Goal: Task Accomplishment & Management: Manage account settings

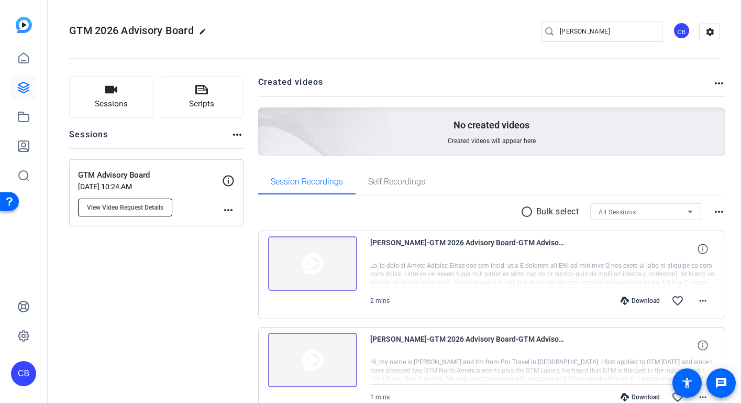
click at [143, 208] on span "View Video Request Details" at bounding box center [125, 207] width 76 height 8
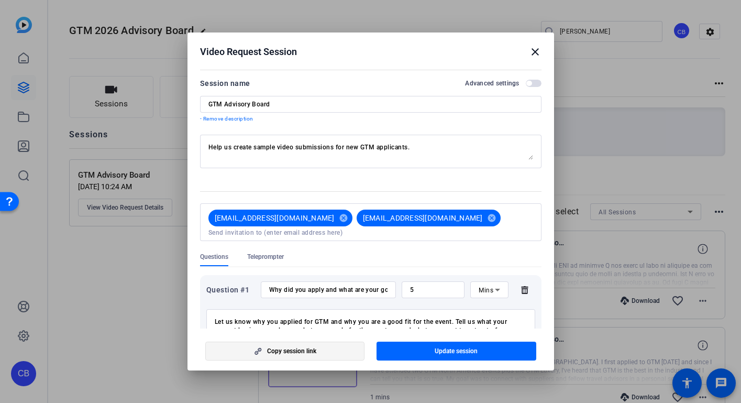
click at [297, 352] on span "Copy session link" at bounding box center [291, 351] width 49 height 8
click at [534, 52] on mat-icon "close" at bounding box center [535, 52] width 13 height 13
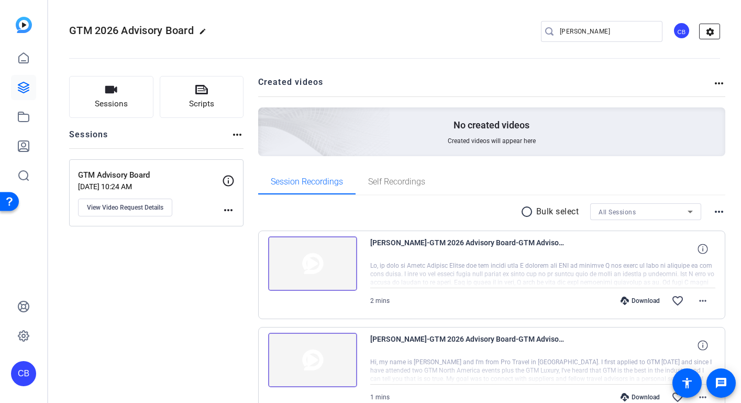
click at [706, 34] on mat-icon "settings" at bounding box center [710, 32] width 21 height 16
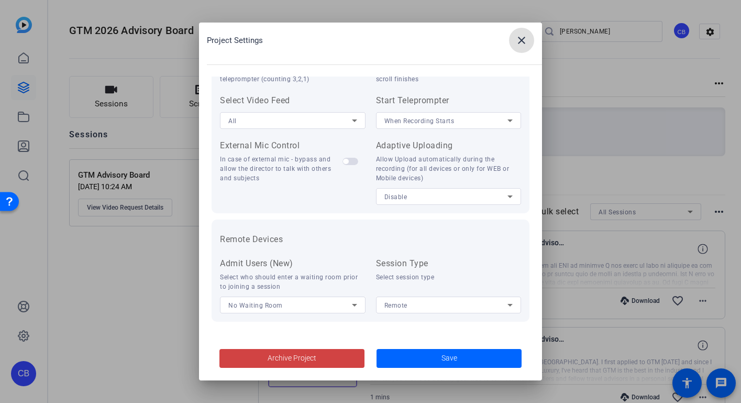
scroll to position [216, 0]
click at [514, 42] on span at bounding box center [521, 40] width 25 height 25
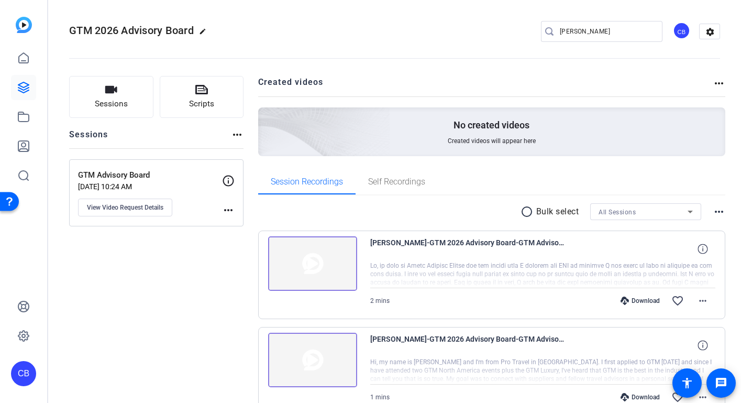
click at [716, 84] on mat-icon "more_horiz" at bounding box center [719, 83] width 13 height 13
click at [669, 81] on div at bounding box center [370, 201] width 741 height 403
click at [717, 209] on mat-icon "more_horiz" at bounding box center [719, 211] width 13 height 13
click at [698, 225] on span "View Archived Clips" at bounding box center [683, 225] width 59 height 13
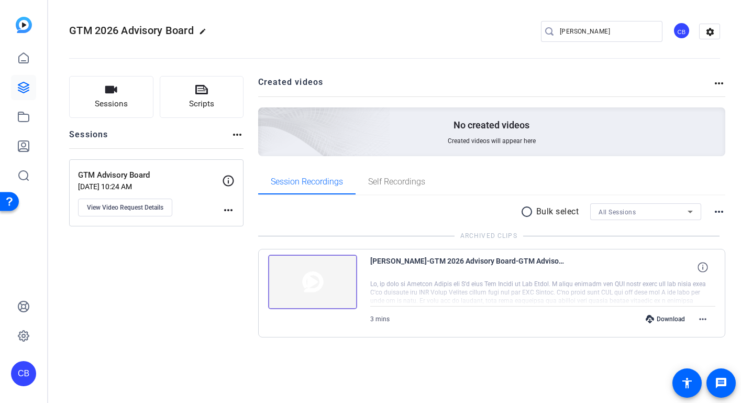
click at [719, 212] on mat-icon "more_horiz" at bounding box center [719, 211] width 13 height 13
click at [705, 225] on span "Hide Archived Clips" at bounding box center [687, 225] width 59 height 13
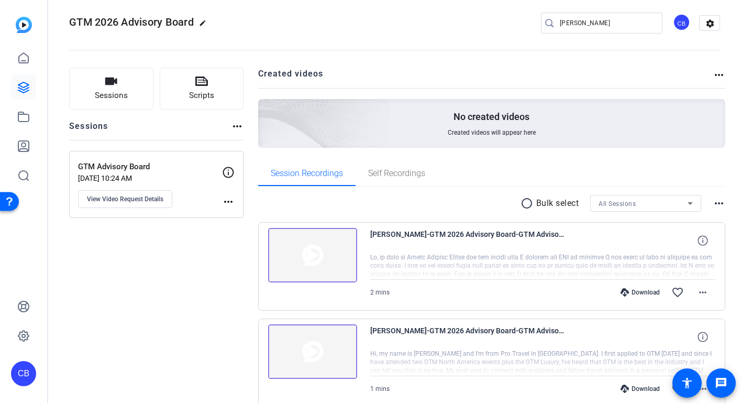
scroll to position [8, 0]
click at [28, 55] on icon at bounding box center [23, 58] width 13 height 13
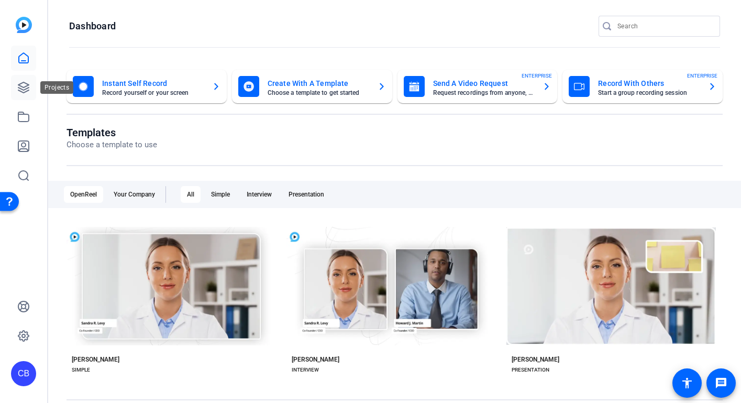
click at [26, 86] on icon at bounding box center [23, 87] width 10 height 10
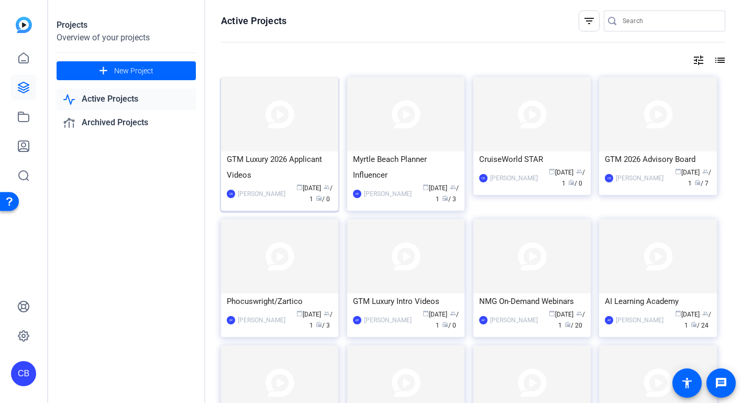
click at [308, 168] on div "GTM Luxury 2026 Applicant Videos" at bounding box center [280, 166] width 106 height 31
click at [690, 142] on img at bounding box center [657, 114] width 117 height 74
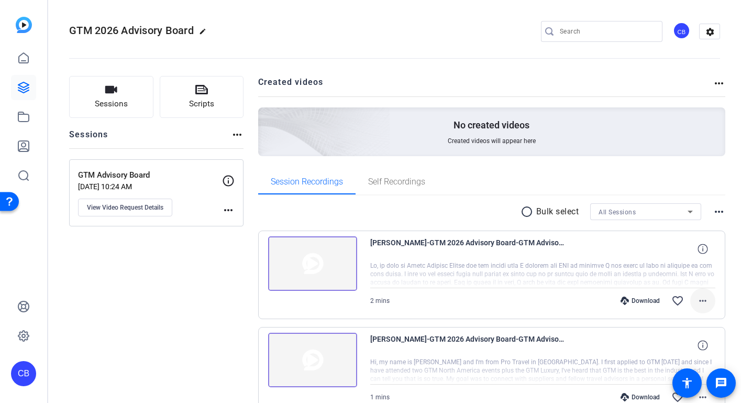
click at [697, 300] on mat-icon "more_horiz" at bounding box center [702, 300] width 13 height 13
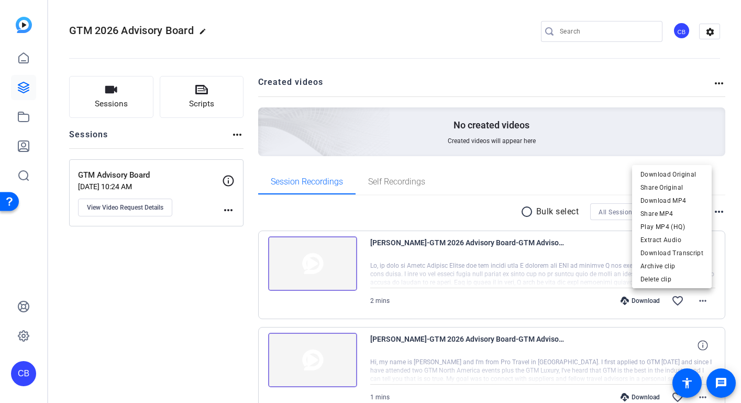
click at [487, 180] on div at bounding box center [370, 201] width 741 height 403
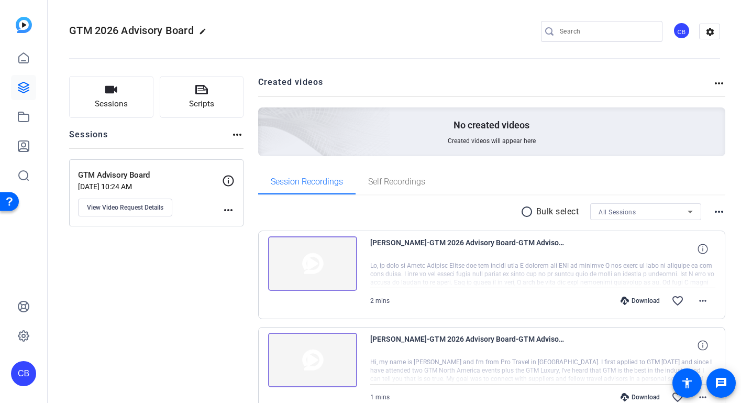
click at [688, 211] on icon at bounding box center [690, 211] width 5 height 3
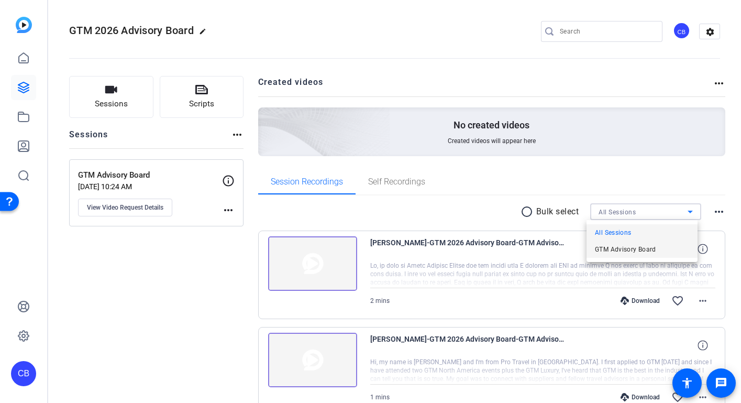
click at [662, 248] on mat-option "GTM Advisory Board" at bounding box center [641, 249] width 111 height 17
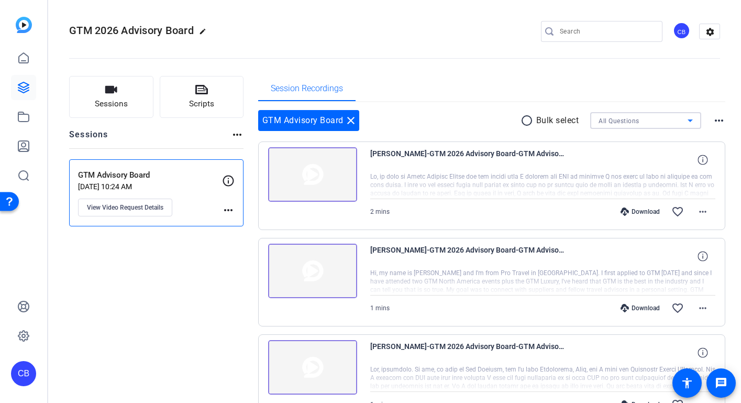
click at [684, 120] on icon at bounding box center [690, 120] width 13 height 13
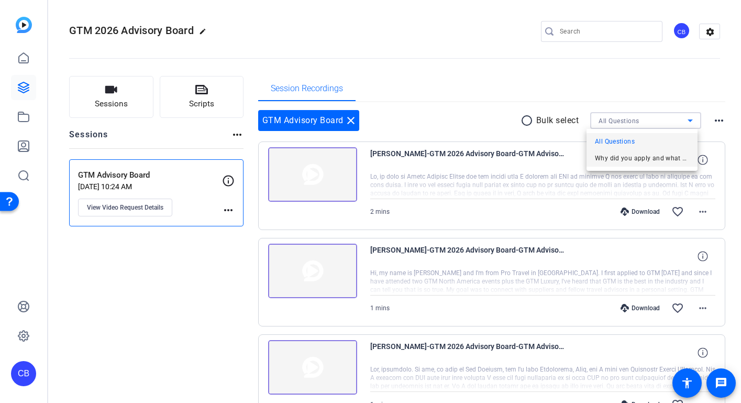
click at [663, 157] on span "Why did you apply and what are your goals?" at bounding box center [642, 158] width 94 height 13
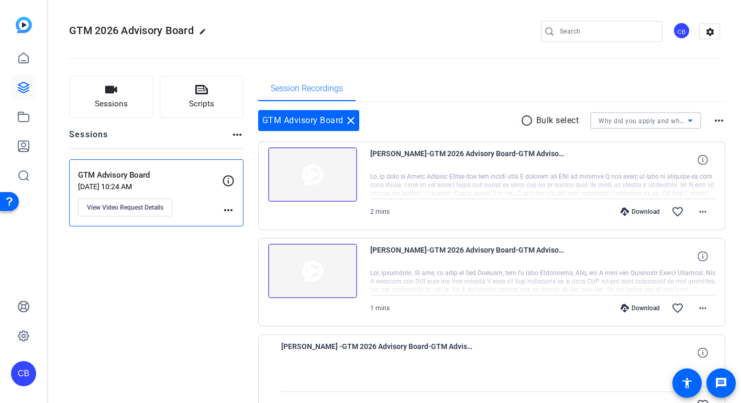
click at [686, 117] on icon at bounding box center [690, 120] width 13 height 13
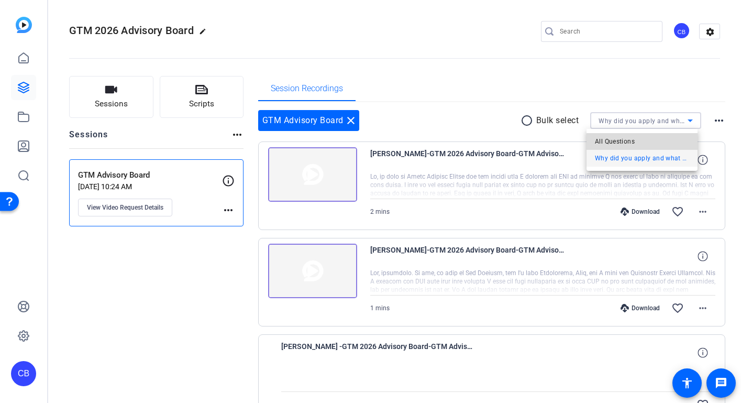
click at [653, 139] on mat-option "All Questions" at bounding box center [641, 141] width 111 height 17
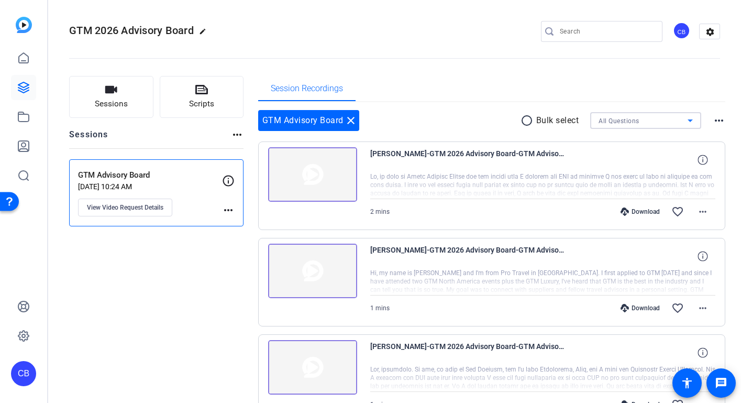
click at [684, 118] on icon at bounding box center [690, 120] width 13 height 13
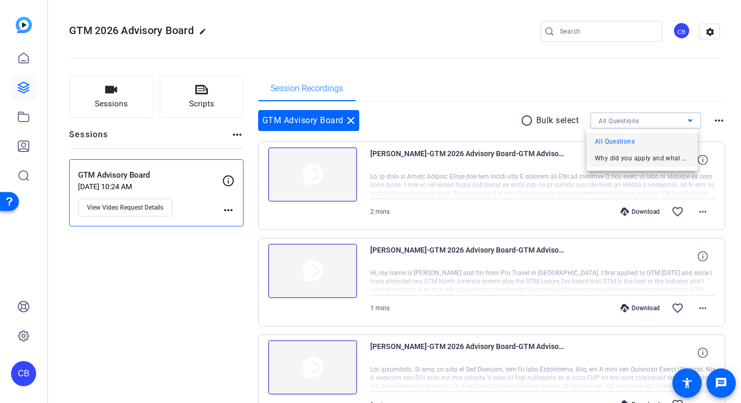
click at [658, 158] on span "Why did you apply and what are your goals?" at bounding box center [642, 158] width 94 height 13
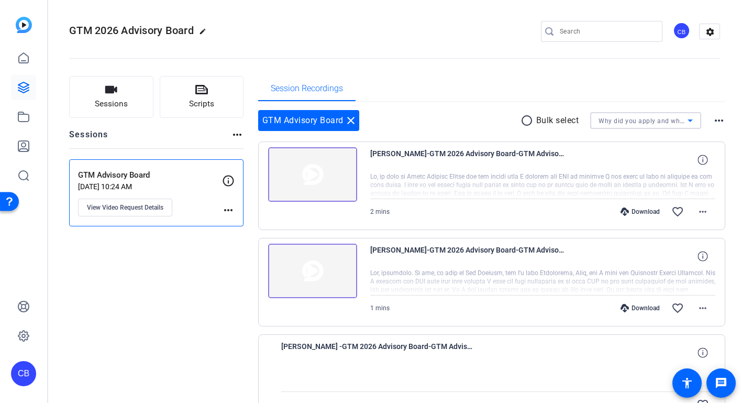
click at [689, 120] on icon at bounding box center [690, 120] width 5 height 3
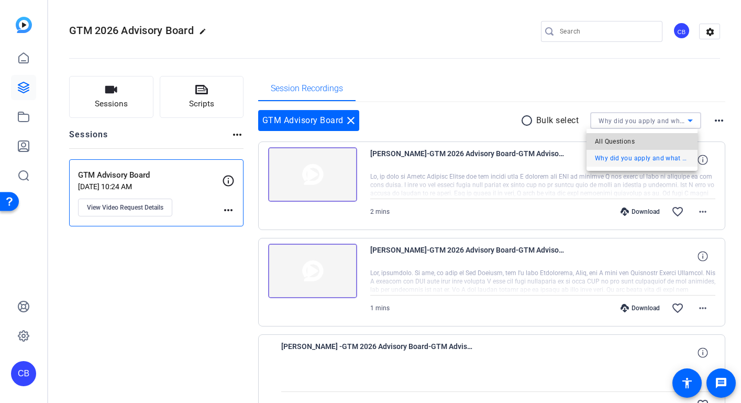
click at [658, 144] on mat-option "All Questions" at bounding box center [641, 141] width 111 height 17
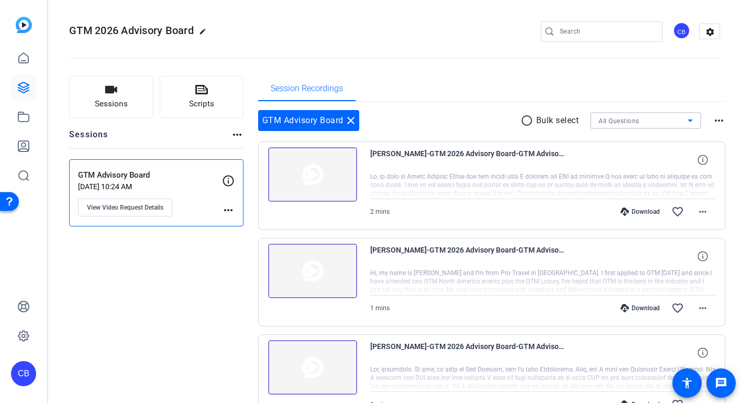
click at [715, 120] on mat-icon "more_horiz" at bounding box center [719, 120] width 13 height 13
click at [692, 133] on span "View Archived Clips" at bounding box center [683, 134] width 59 height 13
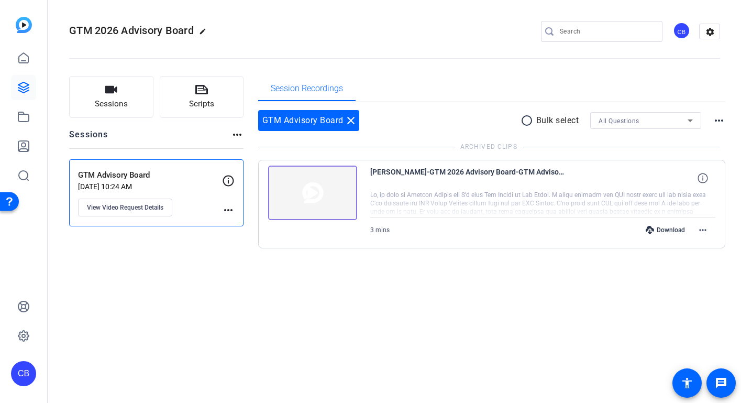
click at [718, 120] on mat-icon "more_horiz" at bounding box center [719, 120] width 13 height 13
click at [697, 138] on span "Hide Archived Clips" at bounding box center [687, 134] width 59 height 13
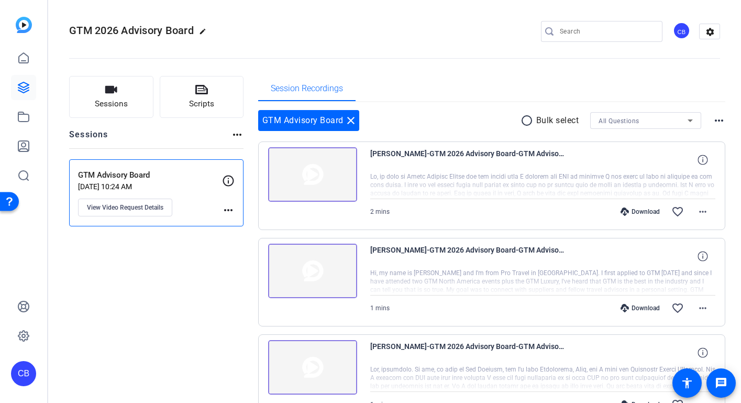
click at [240, 131] on mat-icon "more_horiz" at bounding box center [237, 134] width 13 height 13
click at [224, 258] on div at bounding box center [370, 201] width 741 height 403
click at [227, 207] on mat-icon "more_horiz" at bounding box center [228, 210] width 13 height 13
click at [203, 276] on div at bounding box center [370, 201] width 741 height 403
click at [350, 122] on mat-icon "close" at bounding box center [351, 120] width 13 height 13
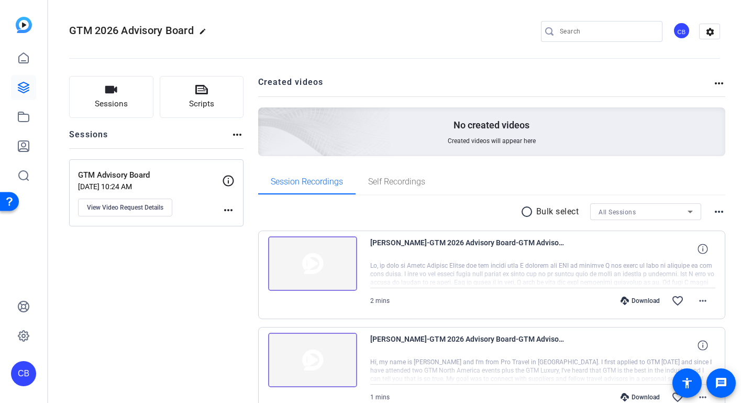
click at [688, 210] on icon at bounding box center [690, 211] width 13 height 13
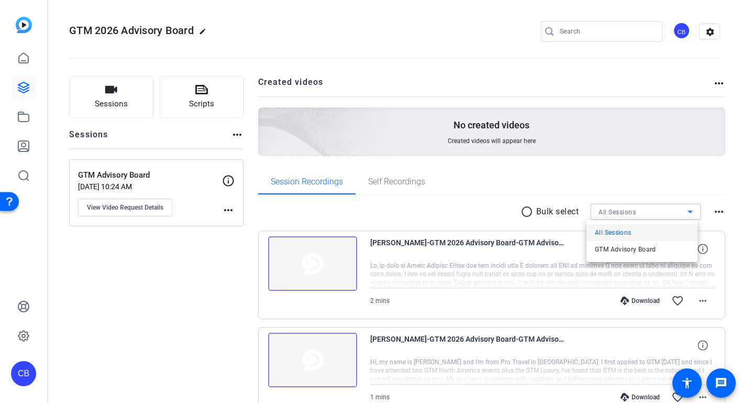
click at [712, 197] on div at bounding box center [370, 201] width 741 height 403
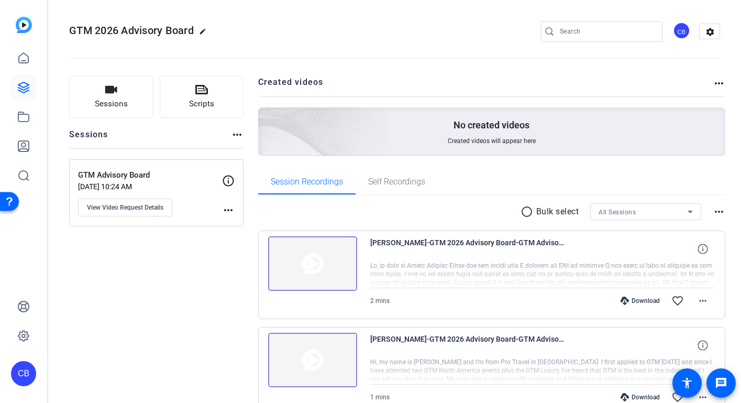
click at [524, 210] on mat-icon "radio_button_unchecked" at bounding box center [528, 211] width 16 height 13
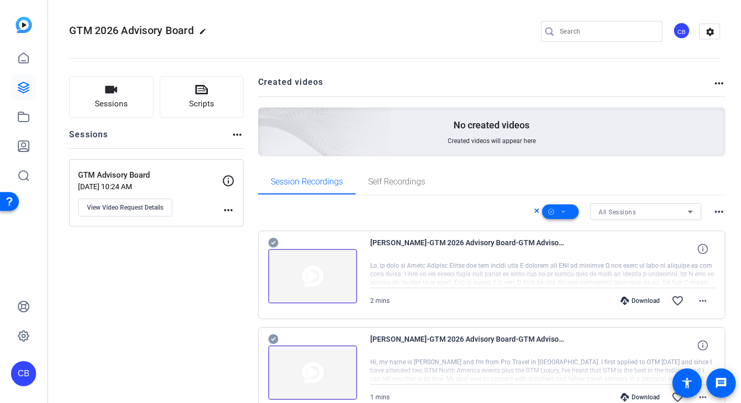
click at [562, 211] on icon at bounding box center [563, 211] width 3 height 2
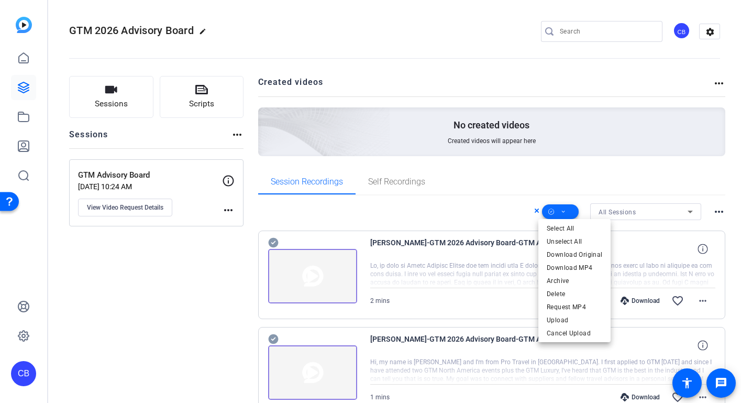
click at [561, 211] on div at bounding box center [370, 201] width 741 height 403
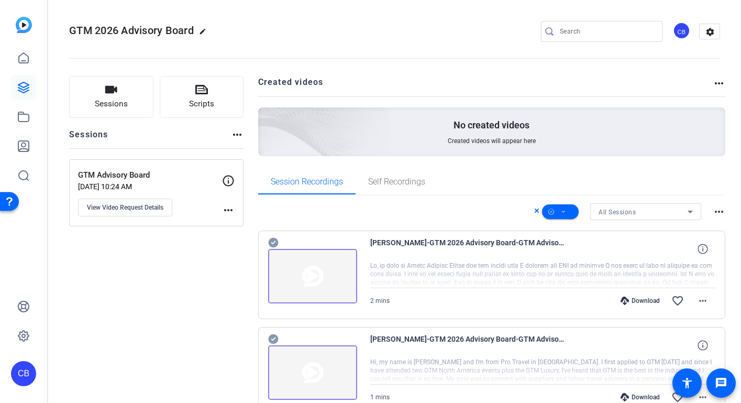
click at [534, 209] on icon at bounding box center [536, 210] width 5 height 13
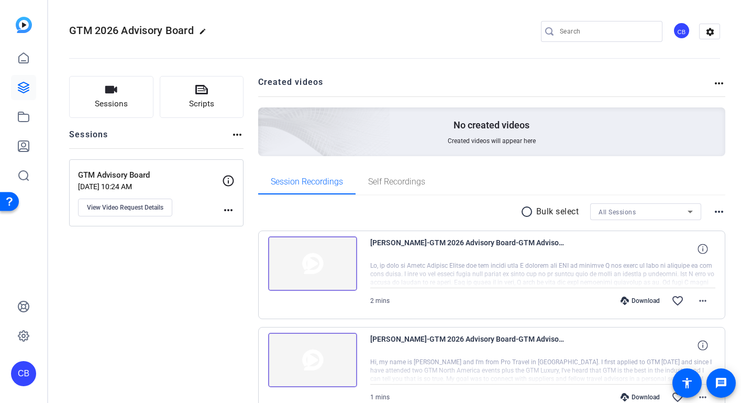
click at [717, 212] on mat-icon "more_horiz" at bounding box center [719, 211] width 13 height 13
click at [718, 192] on div at bounding box center [370, 201] width 741 height 403
click at [717, 209] on mat-icon "more_horiz" at bounding box center [719, 211] width 13 height 13
click at [697, 221] on span "View Archived Clips" at bounding box center [683, 225] width 59 height 13
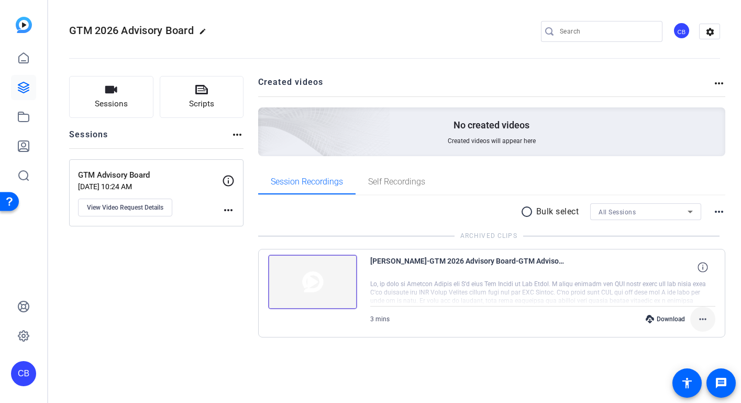
click at [701, 319] on mat-icon "more_horiz" at bounding box center [702, 319] width 13 height 13
click at [701, 319] on div at bounding box center [370, 201] width 741 height 403
click at [720, 210] on mat-icon "more_horiz" at bounding box center [719, 211] width 13 height 13
click at [693, 227] on span "Hide Archived Clips" at bounding box center [687, 225] width 59 height 13
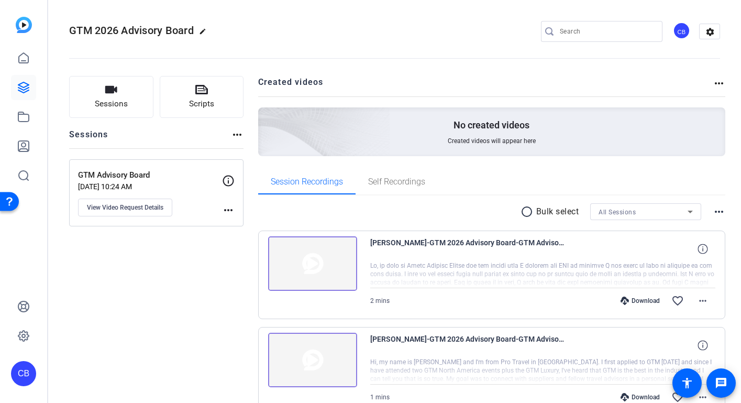
click at [713, 212] on mat-icon "more_horiz" at bounding box center [719, 211] width 13 height 13
click at [701, 228] on span "View Archived Clips" at bounding box center [683, 225] width 59 height 13
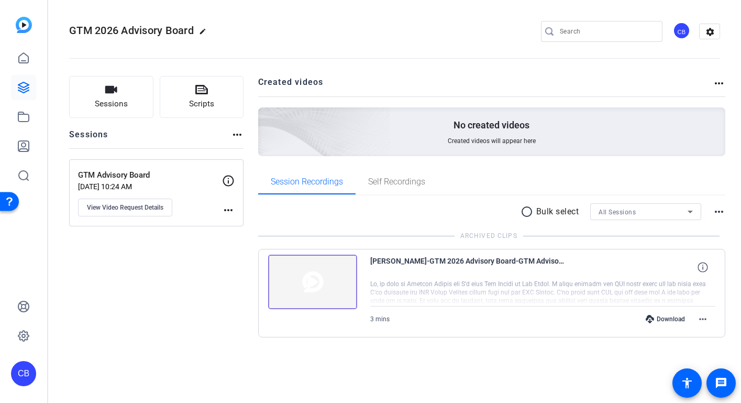
click at [718, 212] on mat-icon "more_horiz" at bounding box center [719, 211] width 13 height 13
click at [699, 224] on span "Hide Archived Clips" at bounding box center [687, 225] width 59 height 13
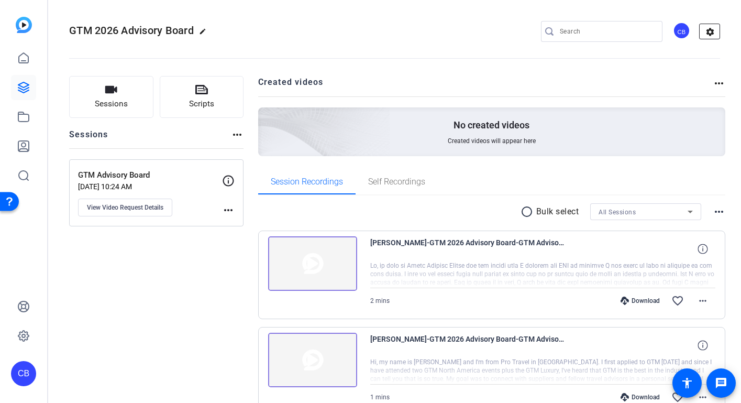
click at [707, 28] on mat-icon "settings" at bounding box center [710, 32] width 21 height 16
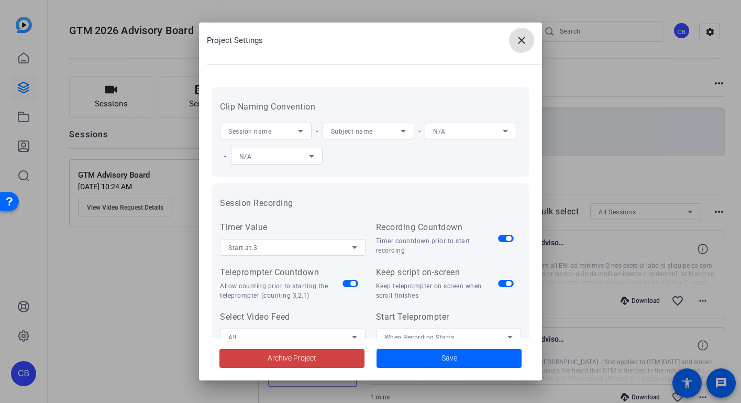
click at [530, 37] on span at bounding box center [521, 40] width 25 height 25
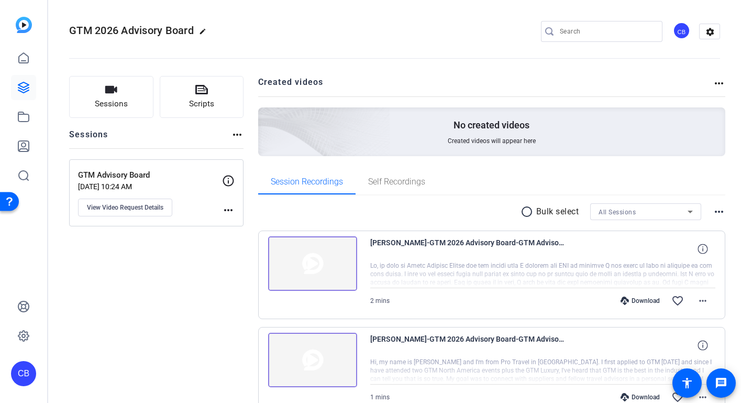
click at [23, 24] on img at bounding box center [24, 25] width 16 height 16
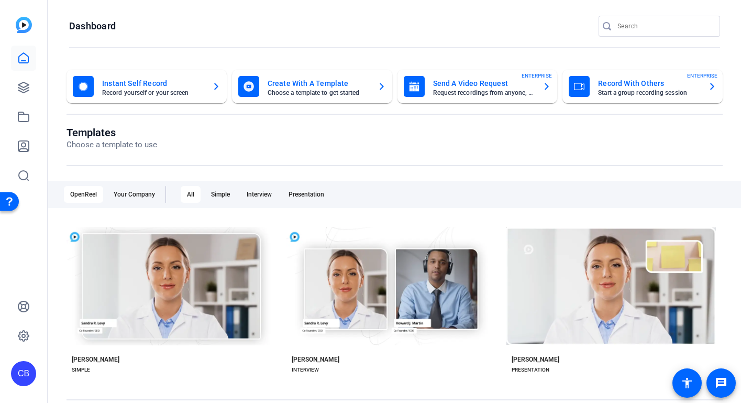
click at [23, 373] on div "CB" at bounding box center [23, 373] width 25 height 25
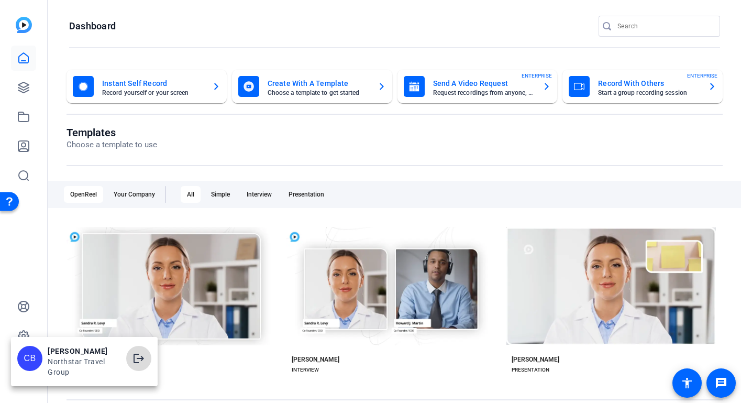
click at [140, 360] on mat-icon "logout" at bounding box center [138, 358] width 13 height 13
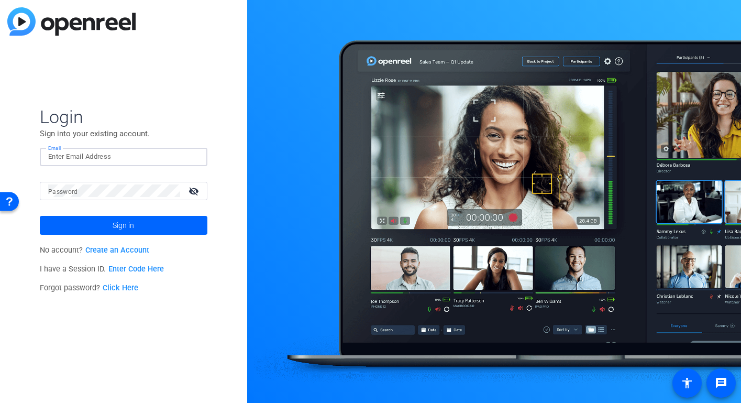
type input "[EMAIL_ADDRESS][DOMAIN_NAME]"
click at [195, 189] on mat-icon "visibility_off" at bounding box center [194, 190] width 25 height 15
